Goal: Task Accomplishment & Management: Use online tool/utility

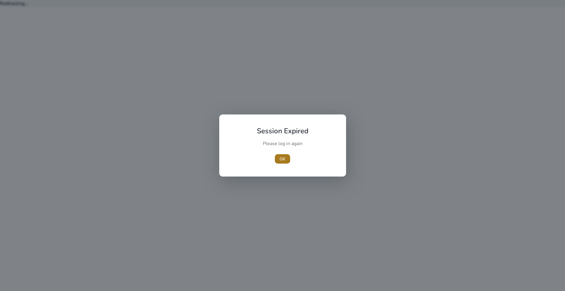
click at [282, 162] on button "OK" at bounding box center [282, 158] width 15 height 9
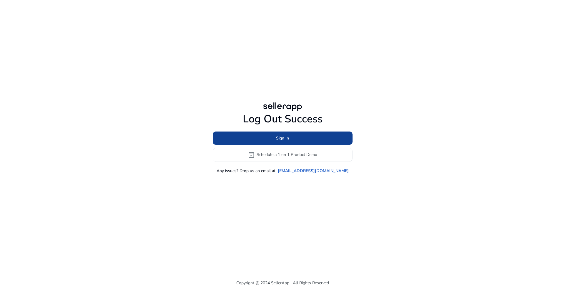
click at [290, 143] on button "Sign In" at bounding box center [283, 138] width 140 height 13
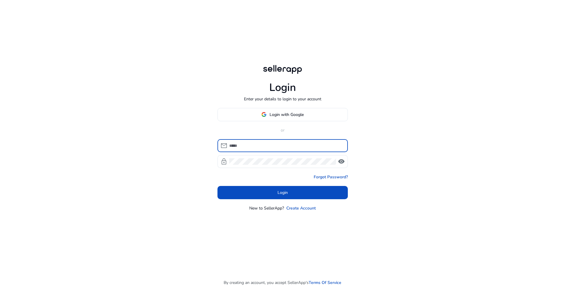
click at [265, 148] on input at bounding box center [286, 145] width 114 height 6
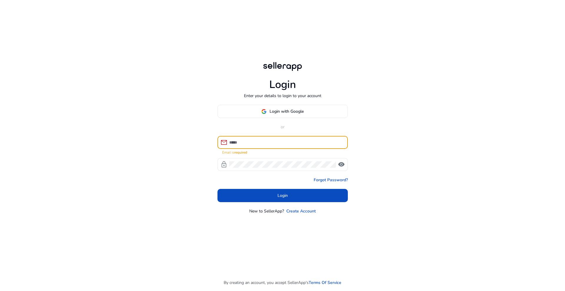
type input "**********"
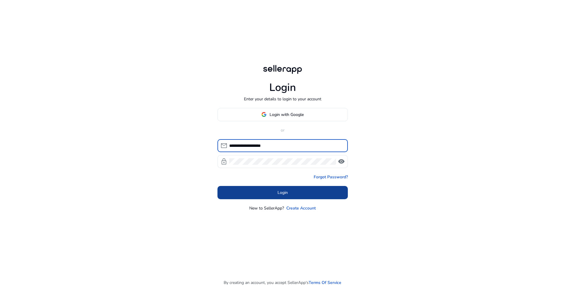
click at [274, 192] on span at bounding box center [283, 192] width 130 height 14
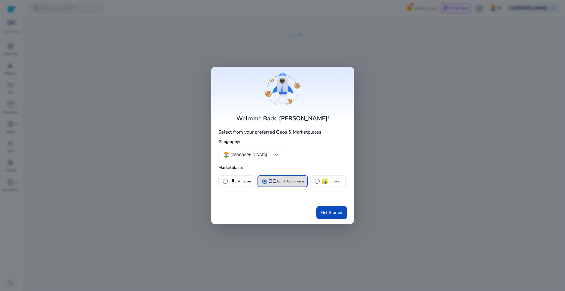
click at [273, 182] on img "button" at bounding box center [272, 181] width 7 height 4
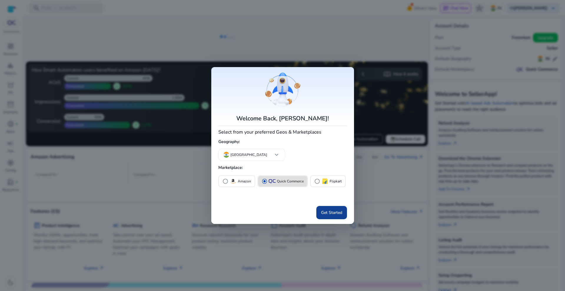
click at [332, 211] on span "Get Started" at bounding box center [331, 213] width 21 height 6
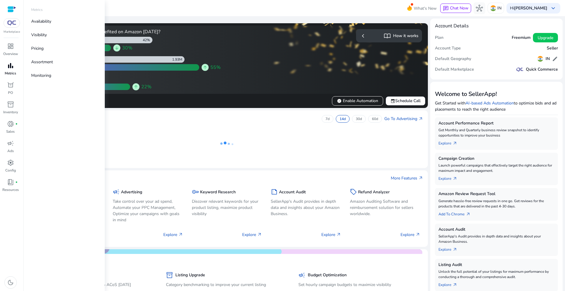
click at [16, 70] on link "bar_chart Metrics" at bounding box center [10, 70] width 21 height 19
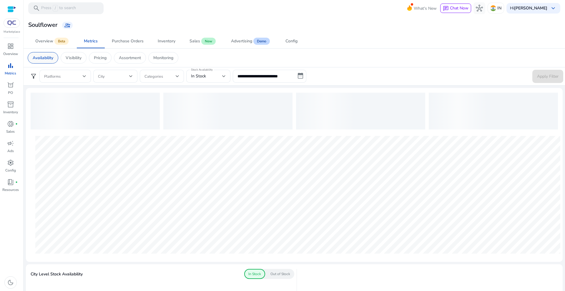
click at [45, 62] on div "Availability" at bounding box center [43, 57] width 31 height 11
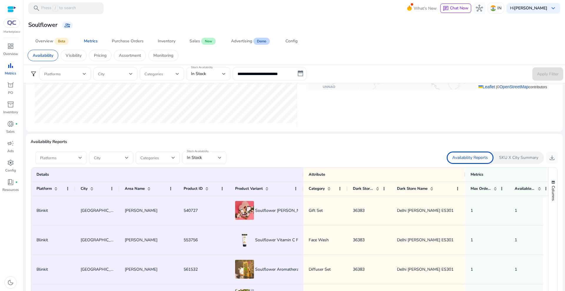
scroll to position [349, 0]
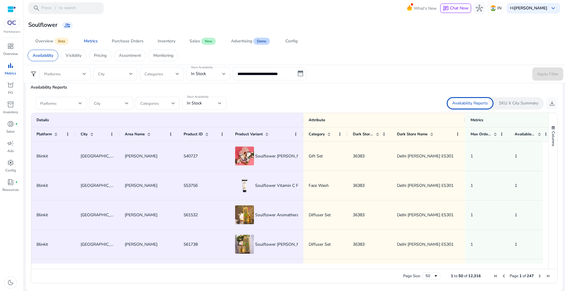
click at [211, 105] on div "In Stock" at bounding box center [202, 103] width 31 height 6
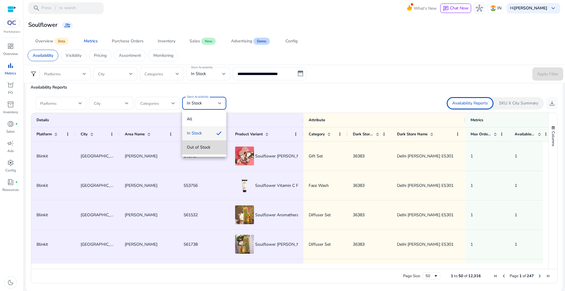
click at [203, 146] on span "Out of Stock" at bounding box center [204, 147] width 35 height 6
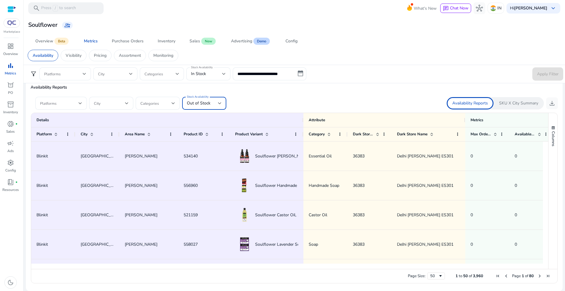
click at [67, 110] on ag-grid-angular "1 to 50 of 3,960. Page 1 of 80 Drag here to set row groups Drag here to set col…" at bounding box center [294, 198] width 536 height 177
click at [71, 103] on span at bounding box center [59, 103] width 39 height 6
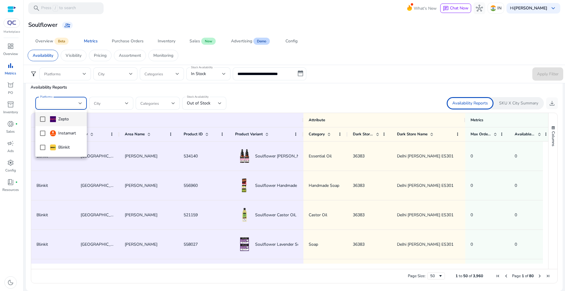
click at [297, 92] on div at bounding box center [282, 145] width 565 height 291
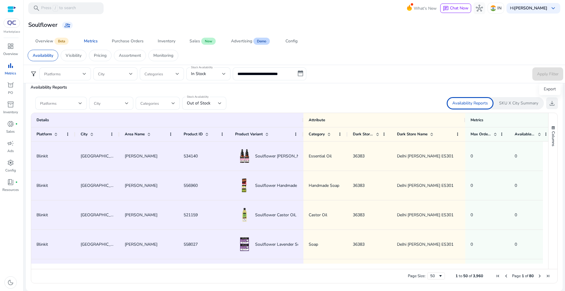
click at [550, 100] on span "download" at bounding box center [552, 103] width 7 height 7
